Goal: Transaction & Acquisition: Book appointment/travel/reservation

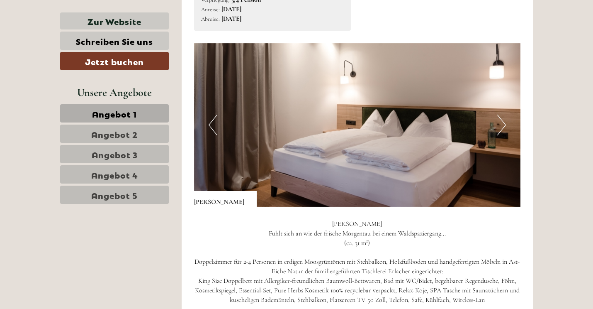
scroll to position [528, 0]
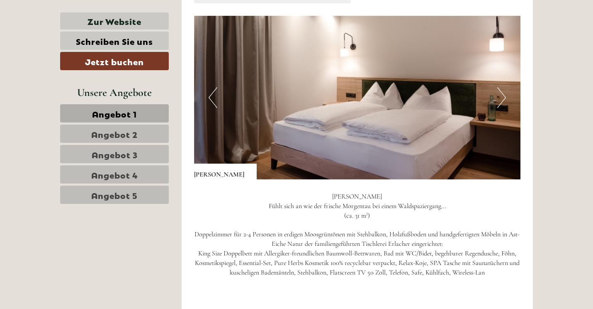
click at [504, 94] on button "Next" at bounding box center [502, 97] width 9 height 21
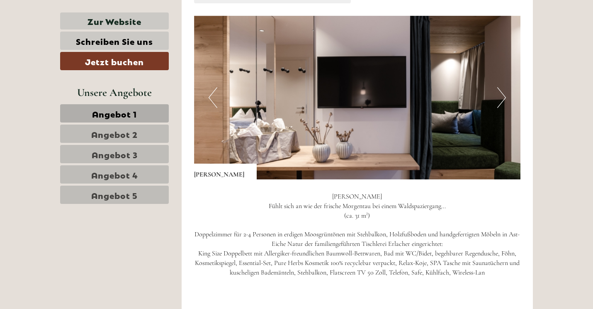
click at [503, 92] on button "Next" at bounding box center [502, 97] width 9 height 21
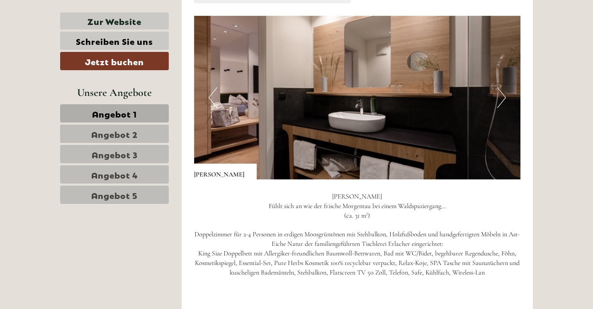
click at [503, 92] on button "Next" at bounding box center [502, 97] width 9 height 21
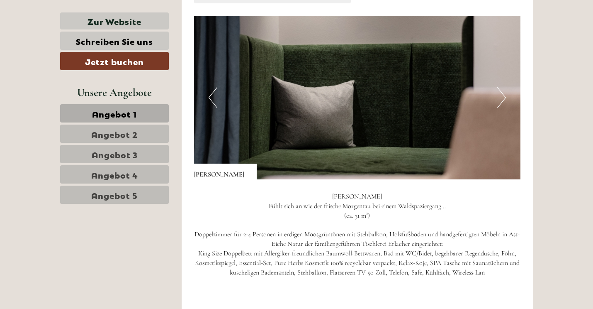
click at [503, 92] on button "Next" at bounding box center [502, 97] width 9 height 21
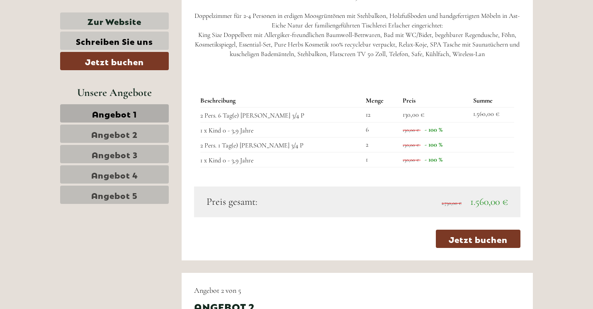
scroll to position [746, 0]
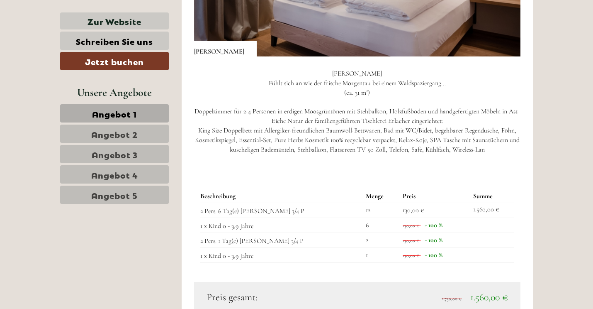
scroll to position [651, 0]
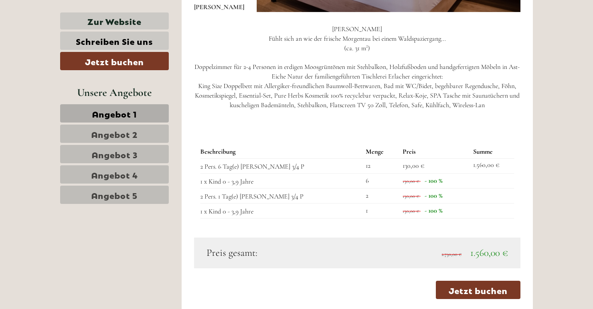
scroll to position [700, 0]
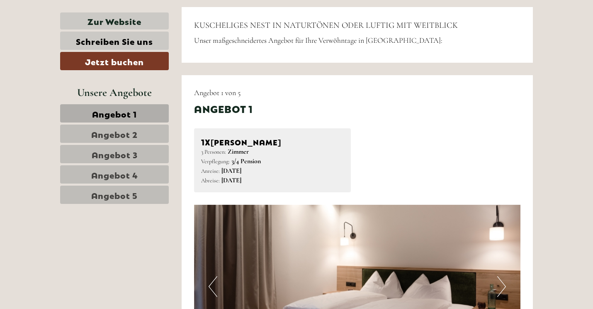
scroll to position [342, 0]
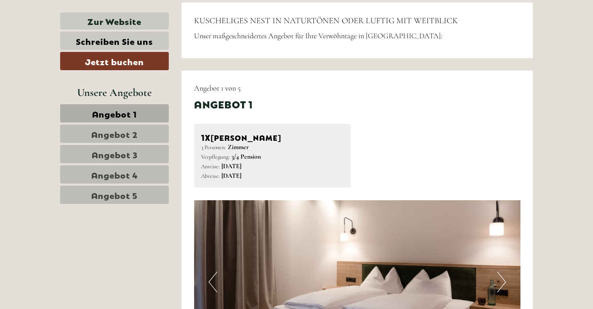
click at [124, 136] on span "Angebot 2" at bounding box center [114, 134] width 46 height 12
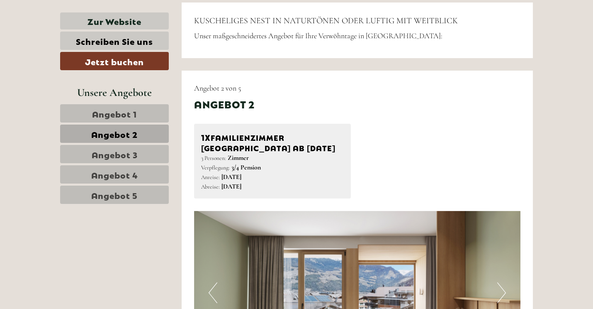
scroll to position [413, 0]
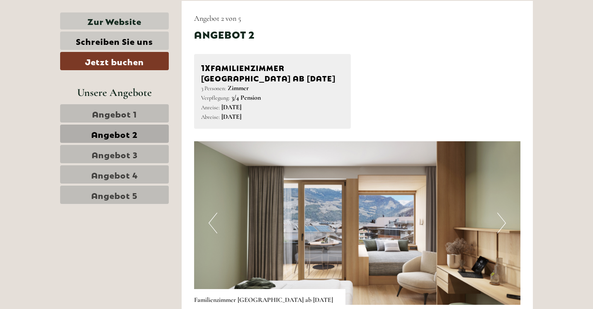
click at [129, 155] on span "Angebot 3" at bounding box center [115, 154] width 46 height 12
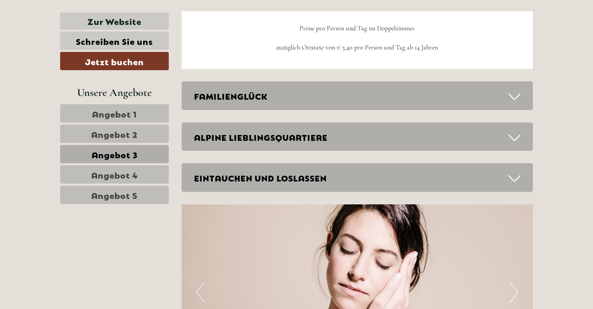
scroll to position [1077, 0]
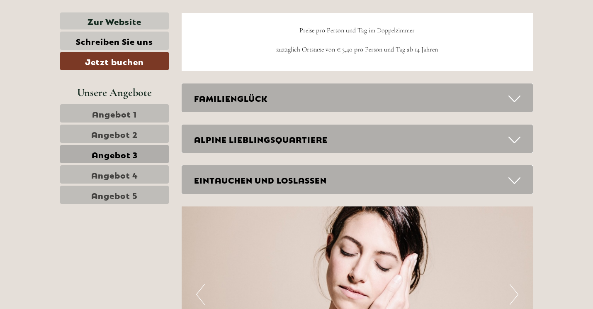
click at [261, 91] on div "FAMILIENGLÜCK" at bounding box center [358, 97] width 352 height 29
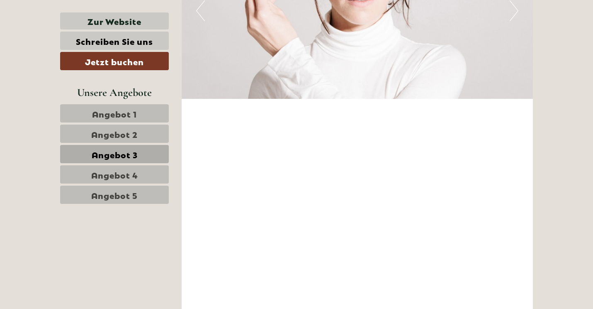
scroll to position [1851, 0]
